Goal: Transaction & Acquisition: Purchase product/service

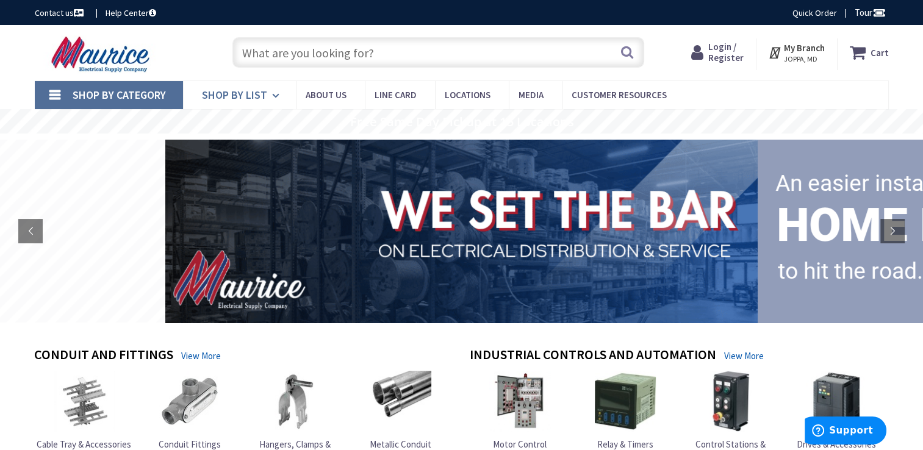
click at [266, 91] on link "Shop By List" at bounding box center [239, 95] width 113 height 28
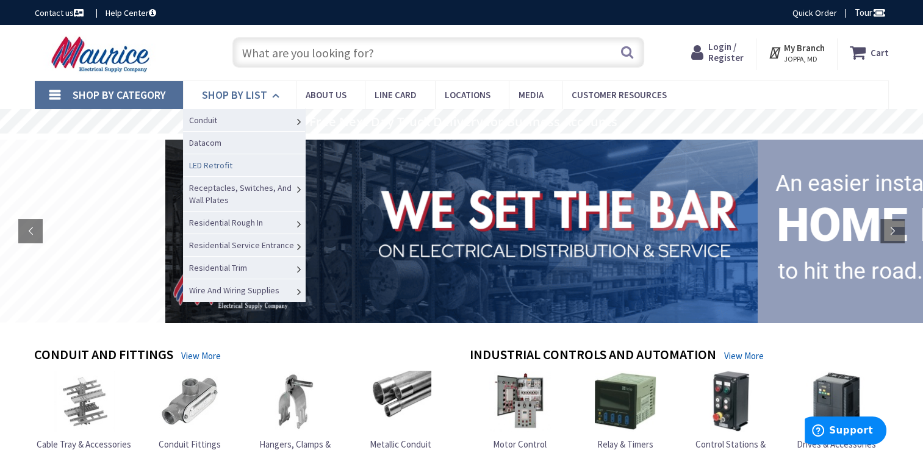
click at [222, 164] on span "LED Retrofit" at bounding box center [210, 165] width 43 height 11
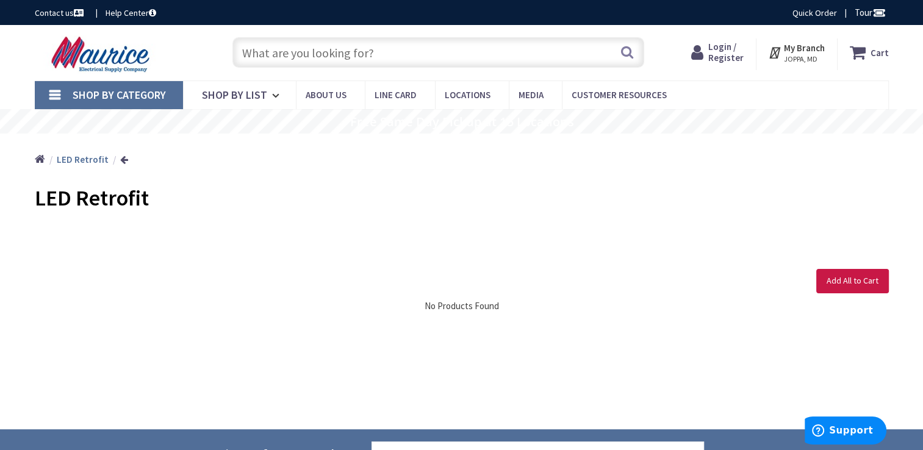
click at [400, 49] on input "text" at bounding box center [438, 52] width 412 height 30
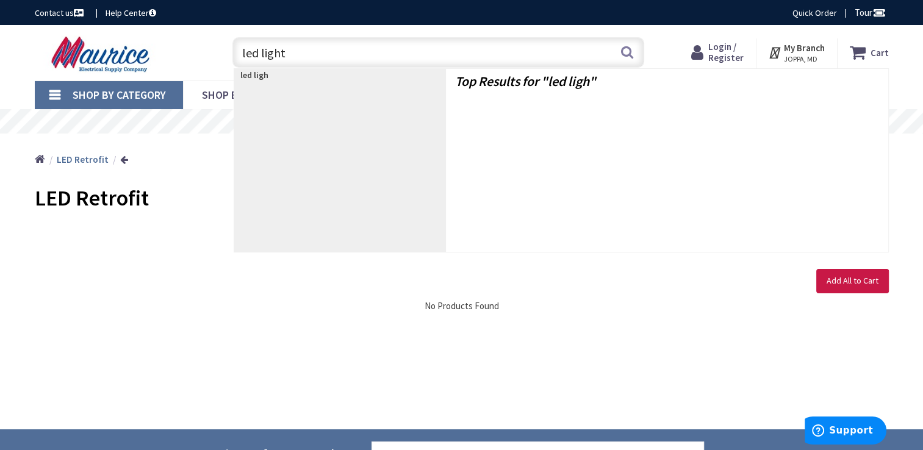
type input "led lights"
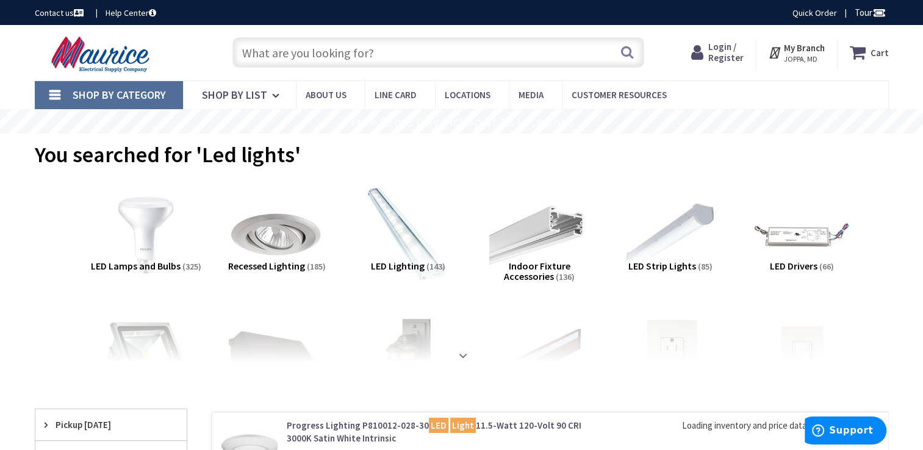
click at [449, 353] on div at bounding box center [461, 328] width 793 height 67
click at [462, 349] on strong at bounding box center [463, 355] width 15 height 13
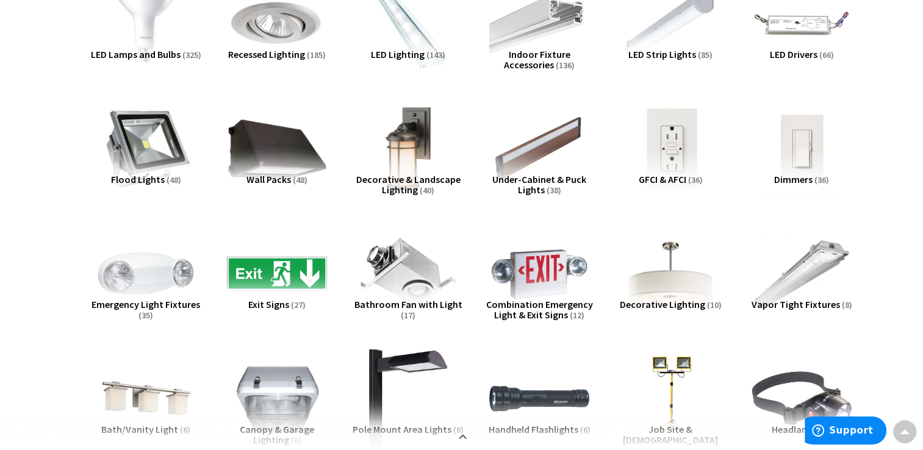
scroll to position [366, 0]
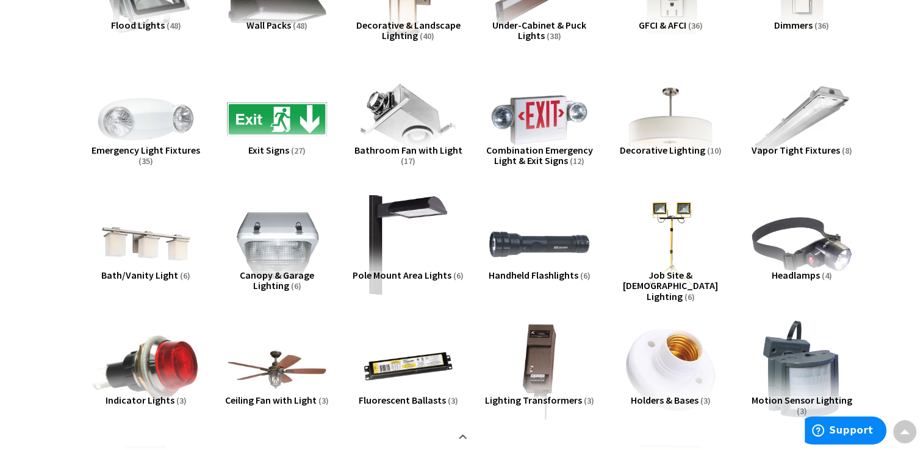
click at [166, 362] on img at bounding box center [145, 369] width 110 height 110
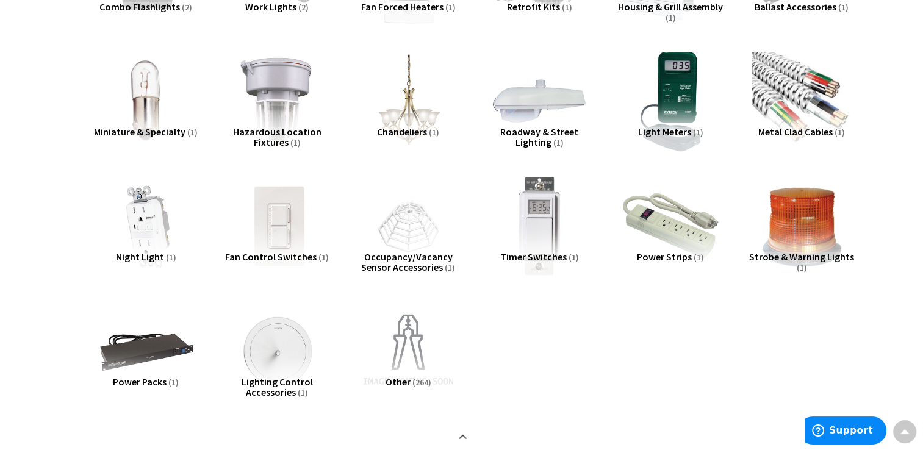
scroll to position [910, 0]
